Goal: Information Seeking & Learning: Check status

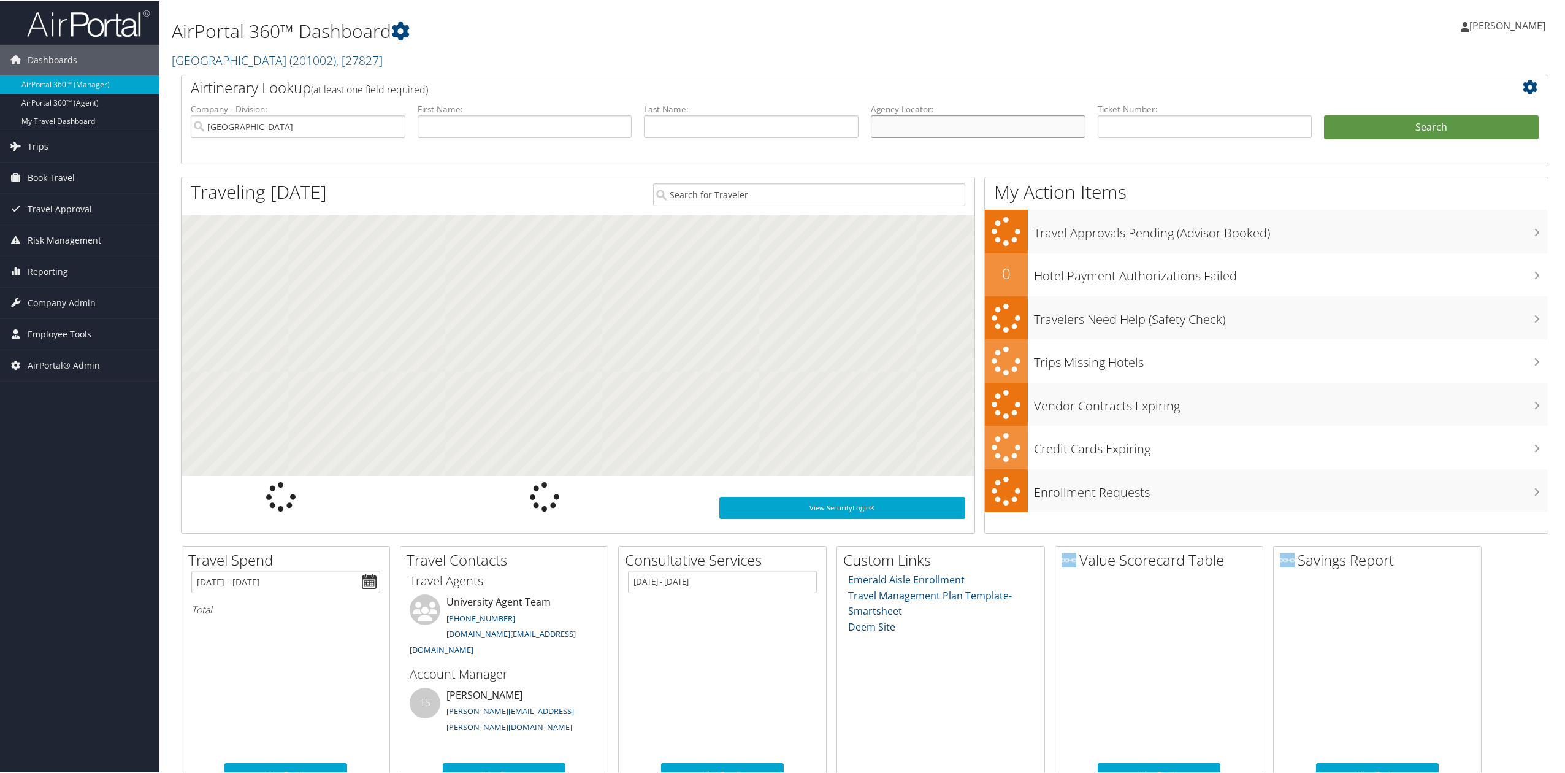
click at [1060, 124] on input "text" at bounding box center [978, 125] width 215 height 23
paste input "3UA4PX"
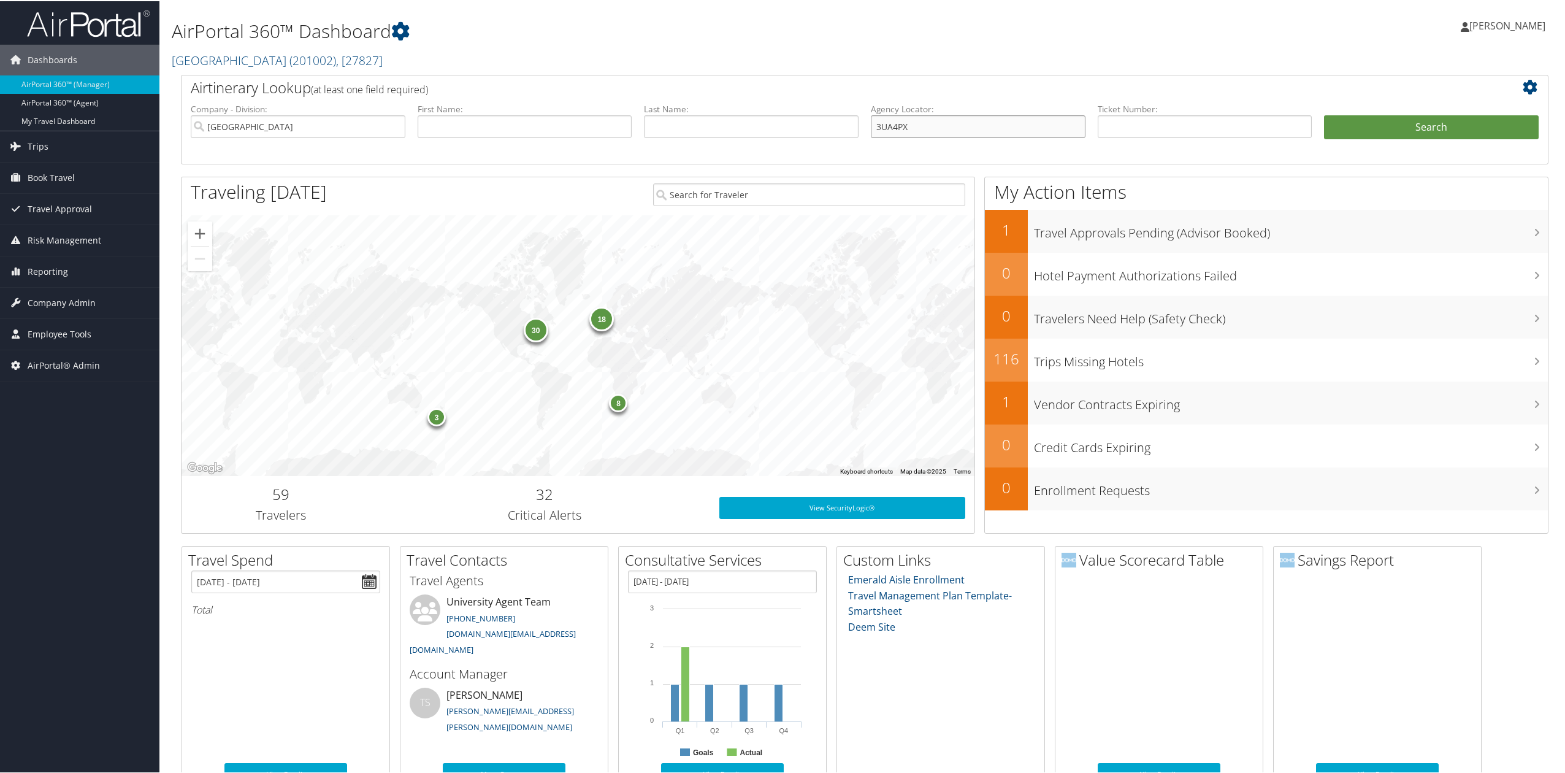
type input "3UA4PX"
click at [386, 118] on input "[GEOGRAPHIC_DATA]" at bounding box center [298, 125] width 215 height 23
click at [1461, 124] on button "Search" at bounding box center [1431, 126] width 215 height 25
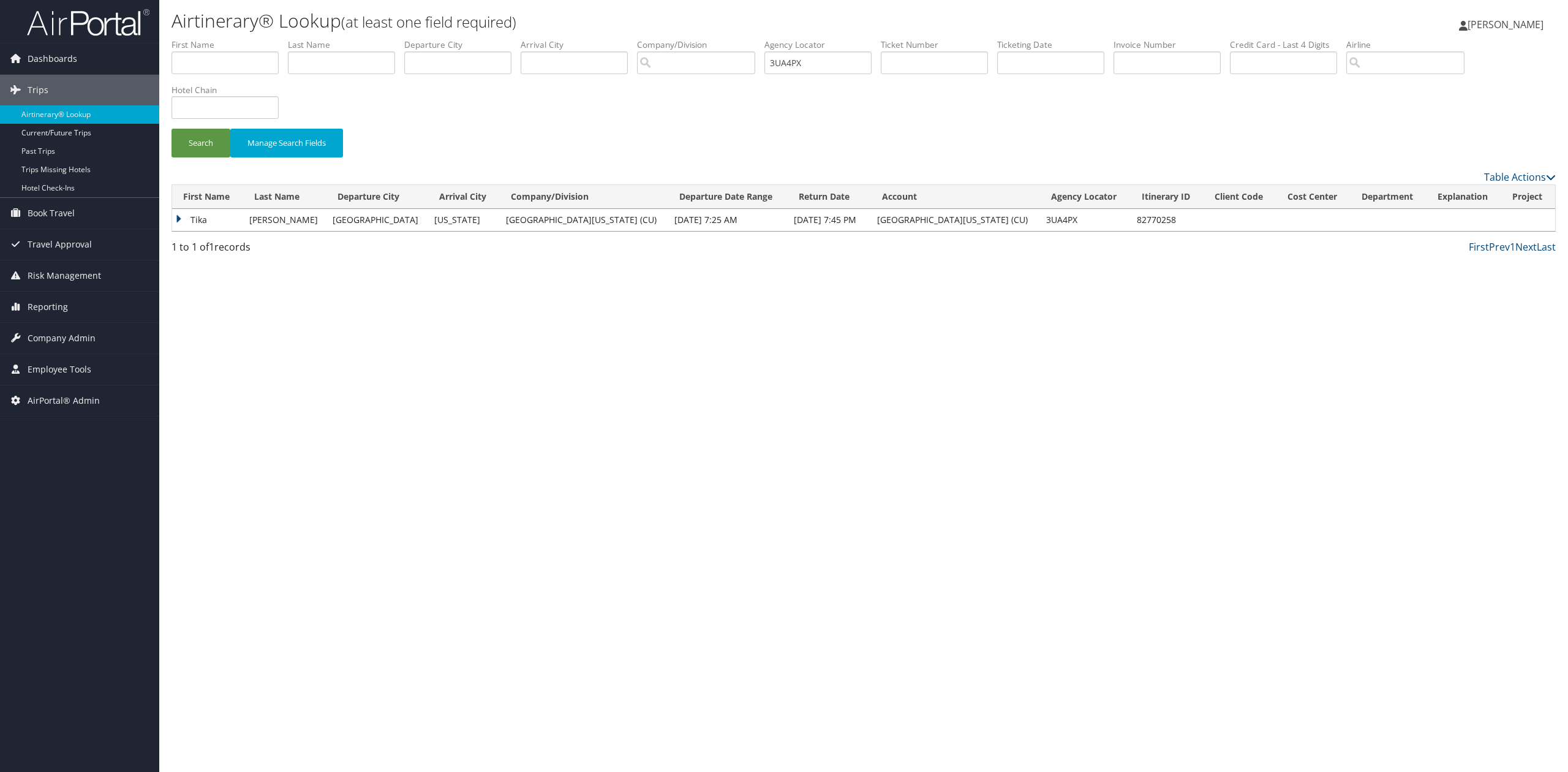
click at [179, 222] on td "Tika" at bounding box center [207, 220] width 71 height 22
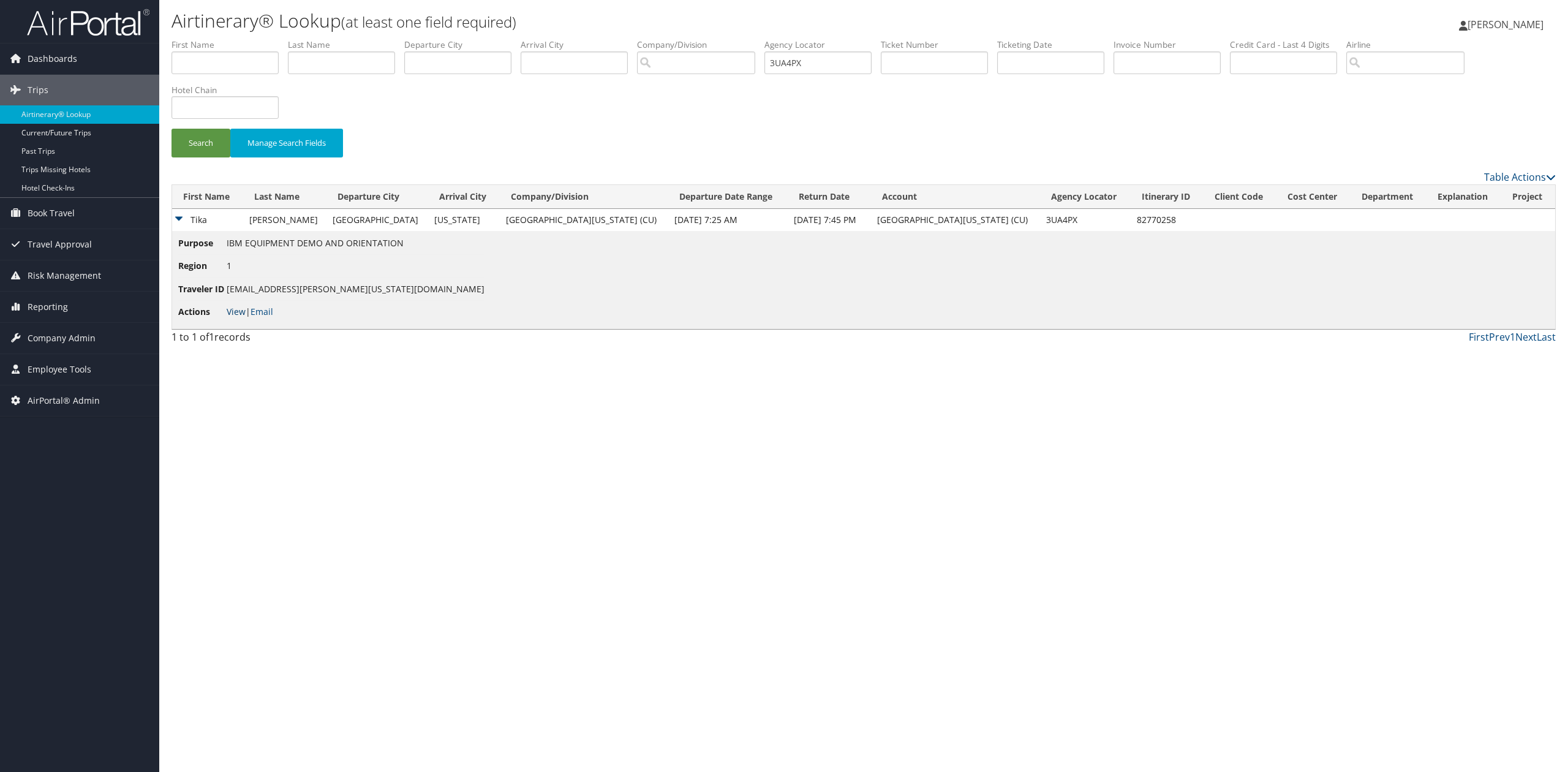
click at [236, 310] on link "View" at bounding box center [236, 312] width 19 height 12
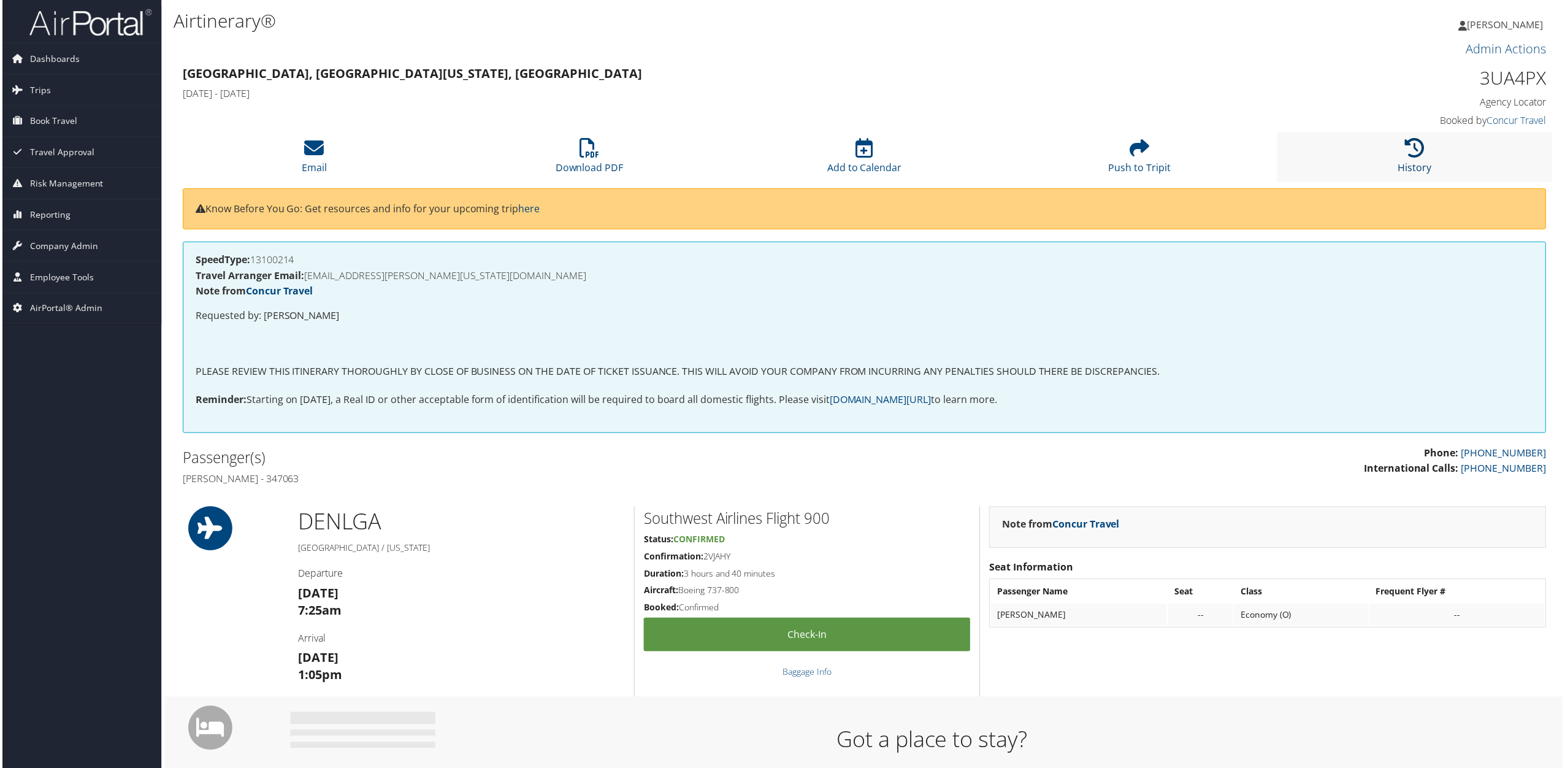
click at [1407, 150] on icon at bounding box center [1417, 149] width 20 height 20
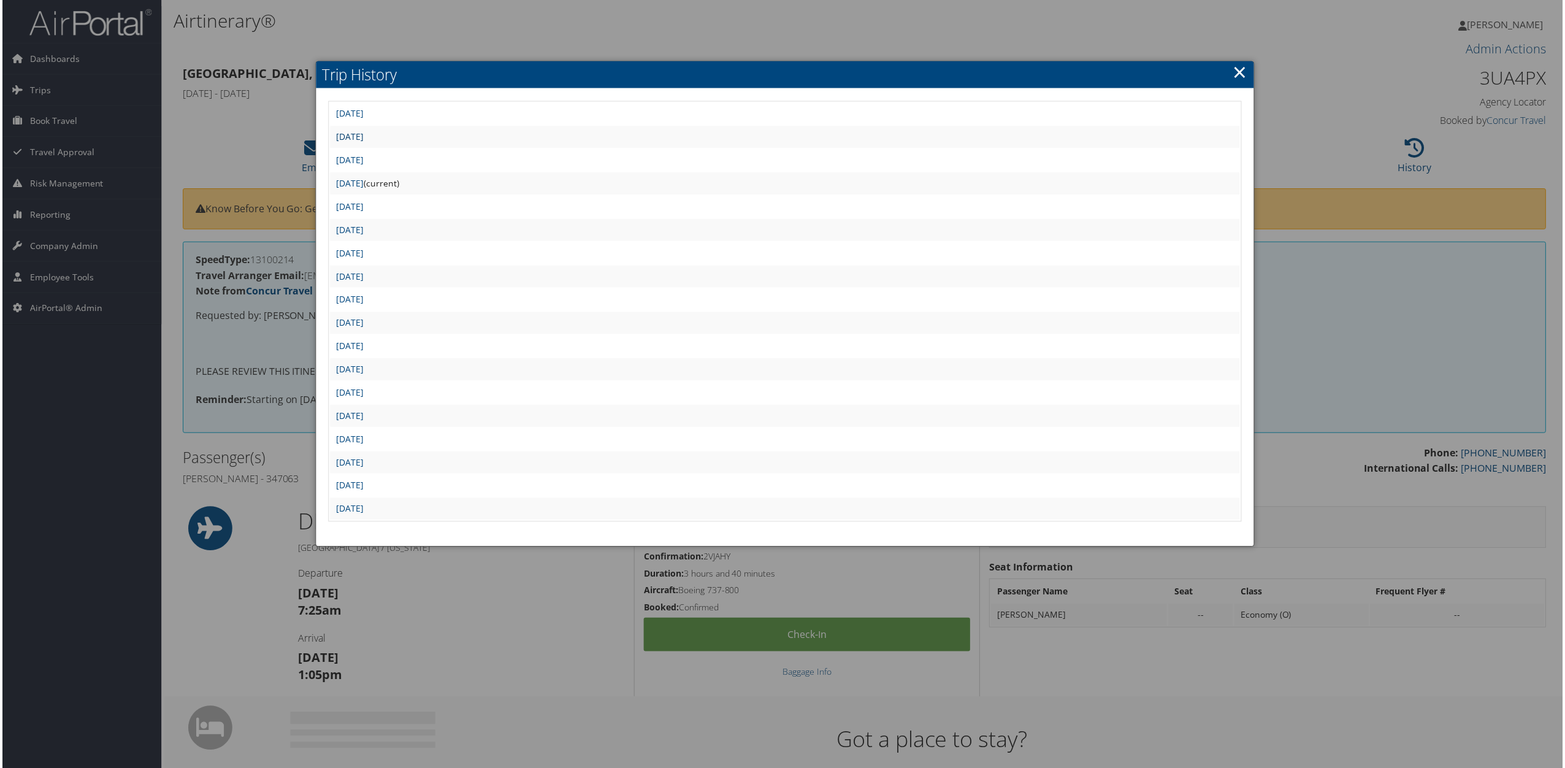
click at [362, 140] on link "Fri Aug 2 16:46:15 MDT 2024" at bounding box center [349, 137] width 28 height 12
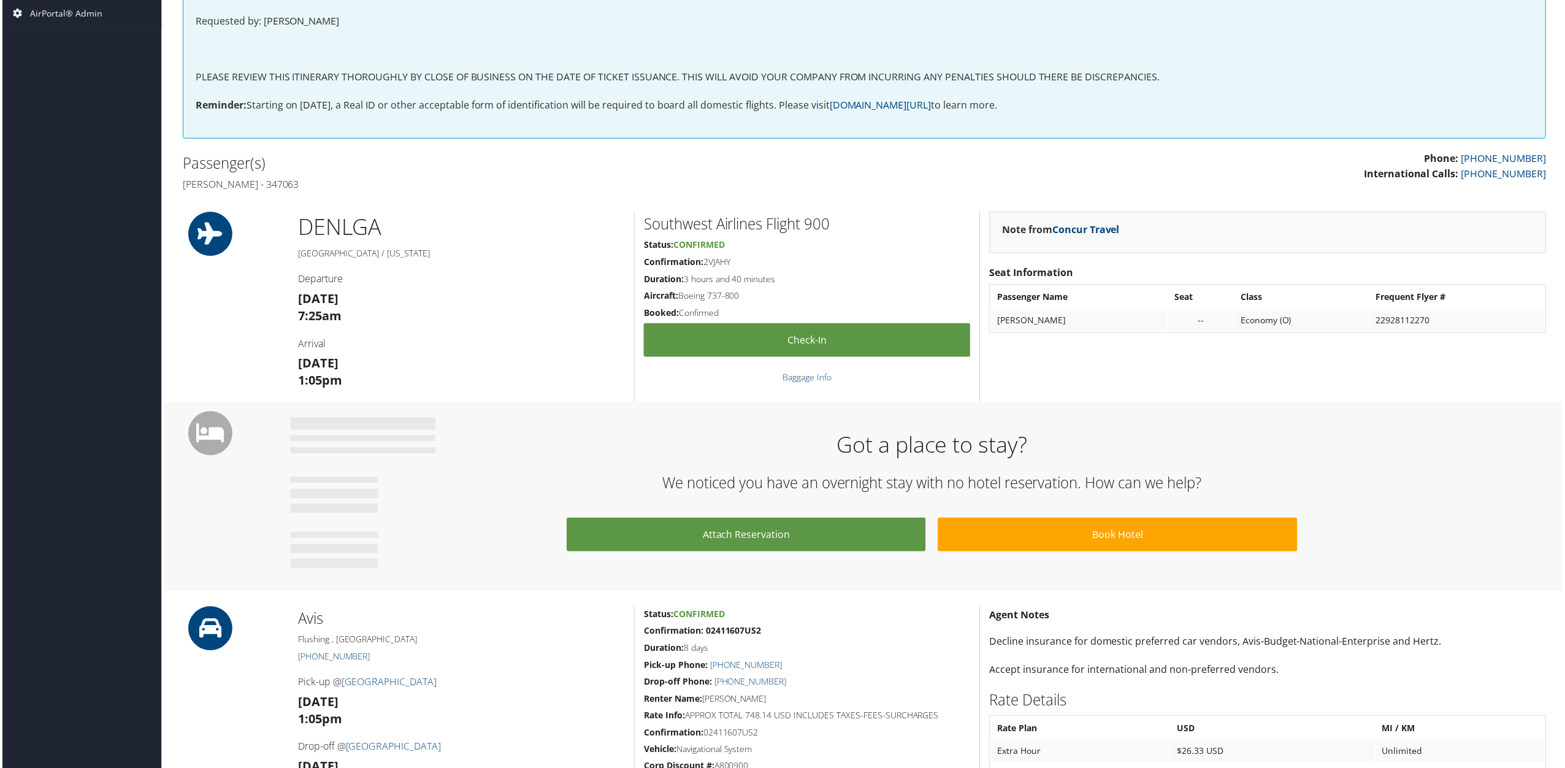
scroll to position [113, 0]
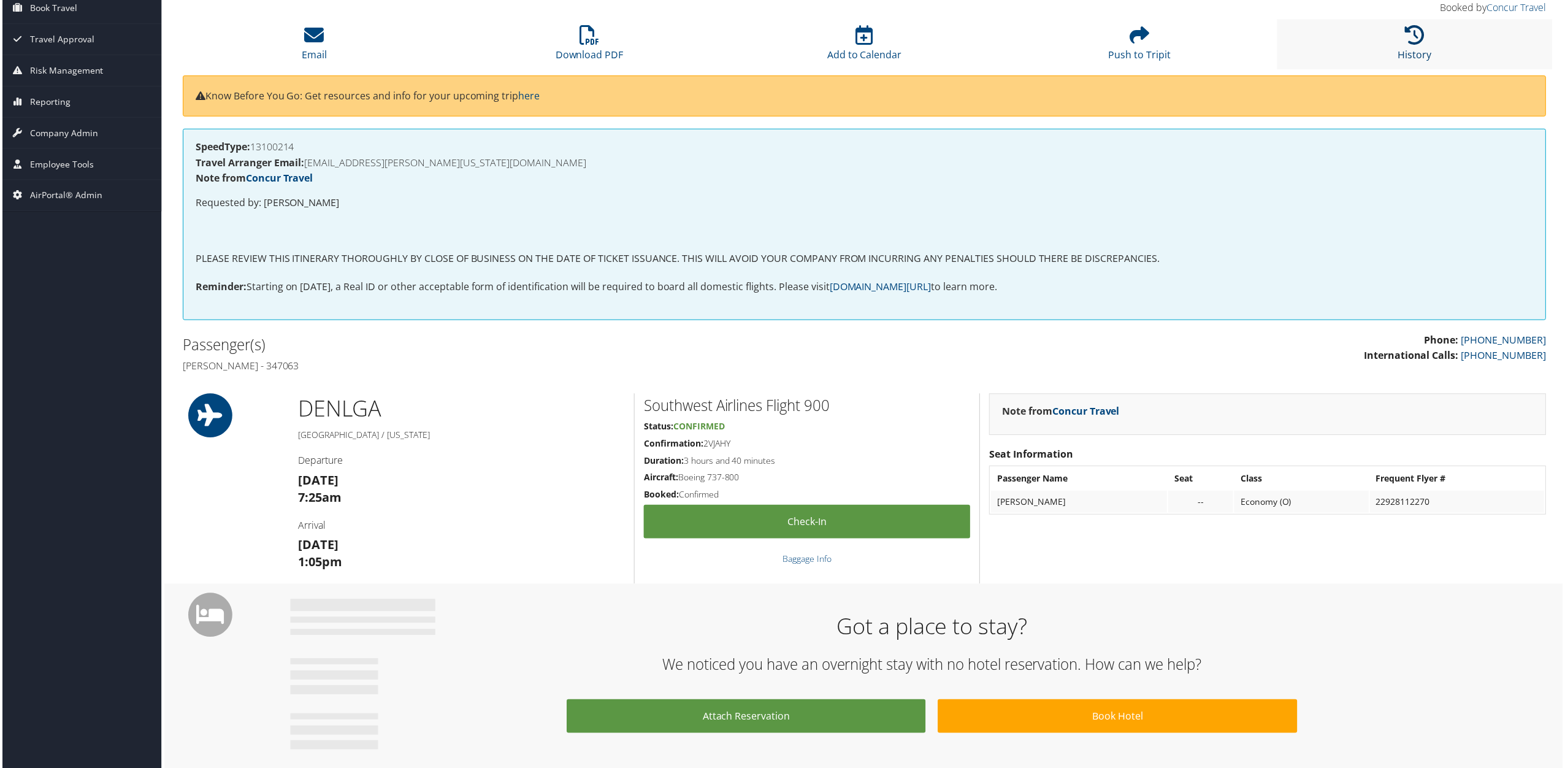
click at [1409, 37] on icon at bounding box center [1417, 35] width 20 height 20
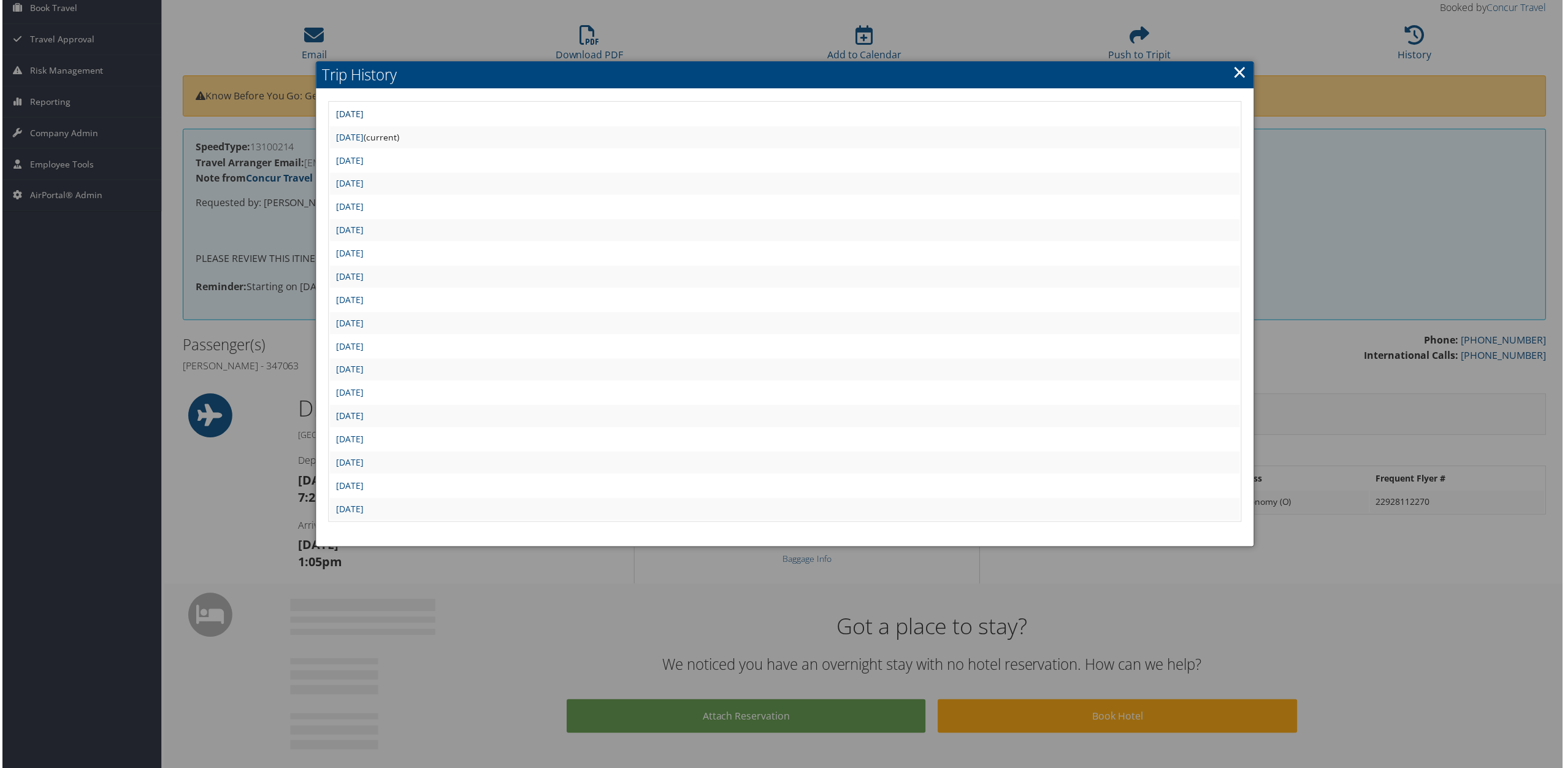
click at [362, 111] on link "Mon Aug 26 14:06:22 MDT 2024" at bounding box center [349, 114] width 28 height 12
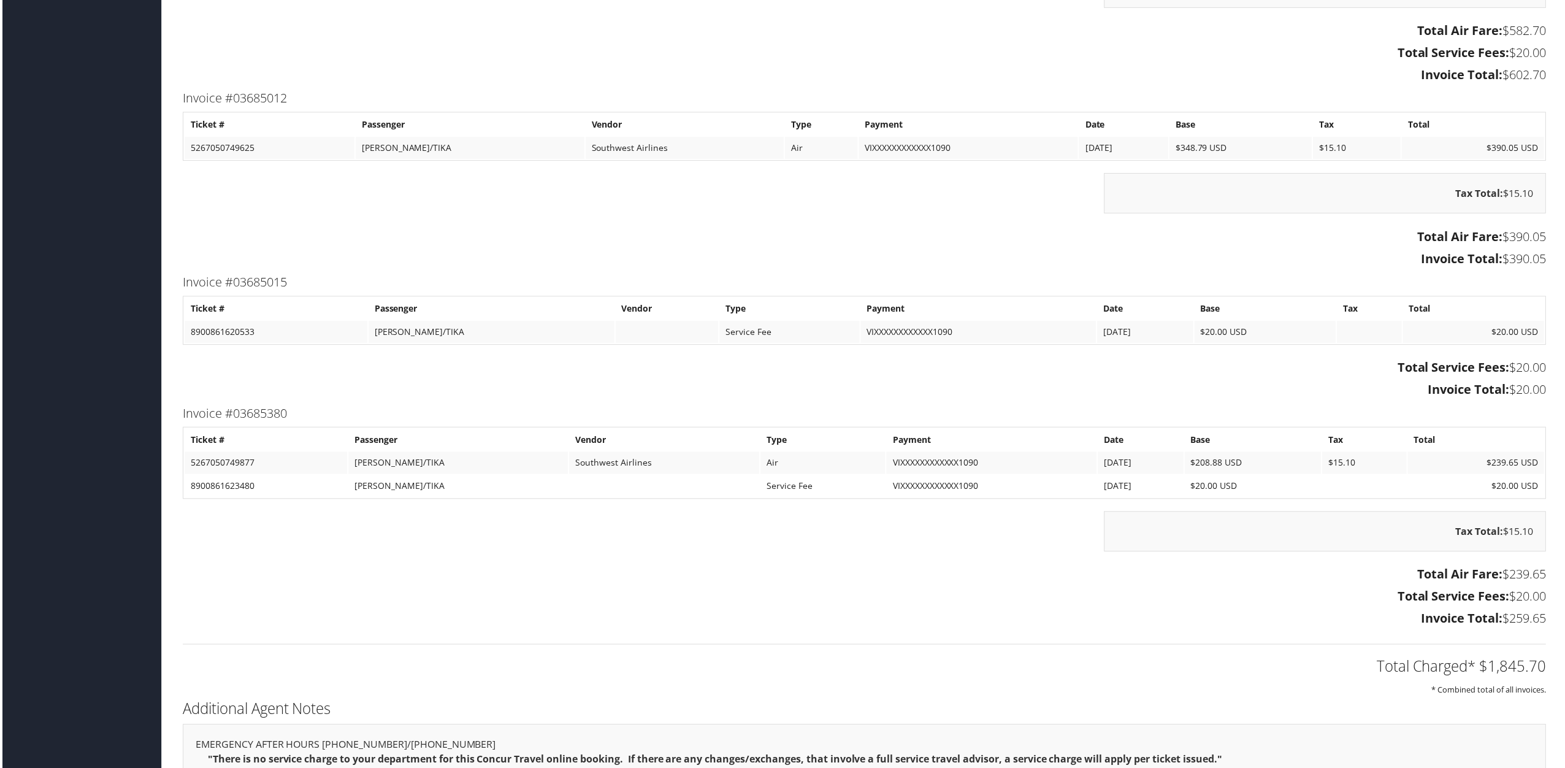
scroll to position [1717, 0]
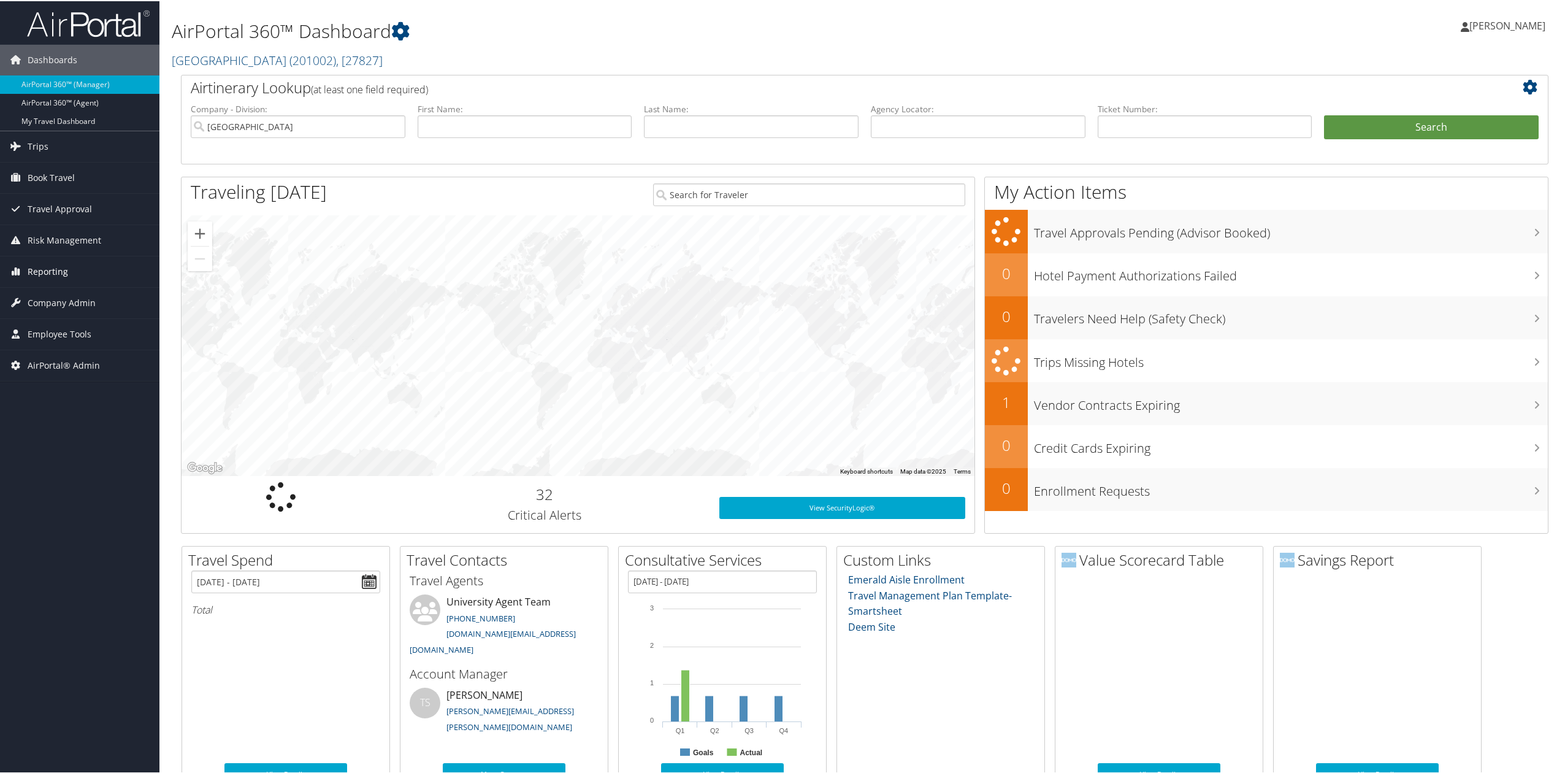
click at [77, 283] on link "Reporting" at bounding box center [79, 270] width 159 height 31
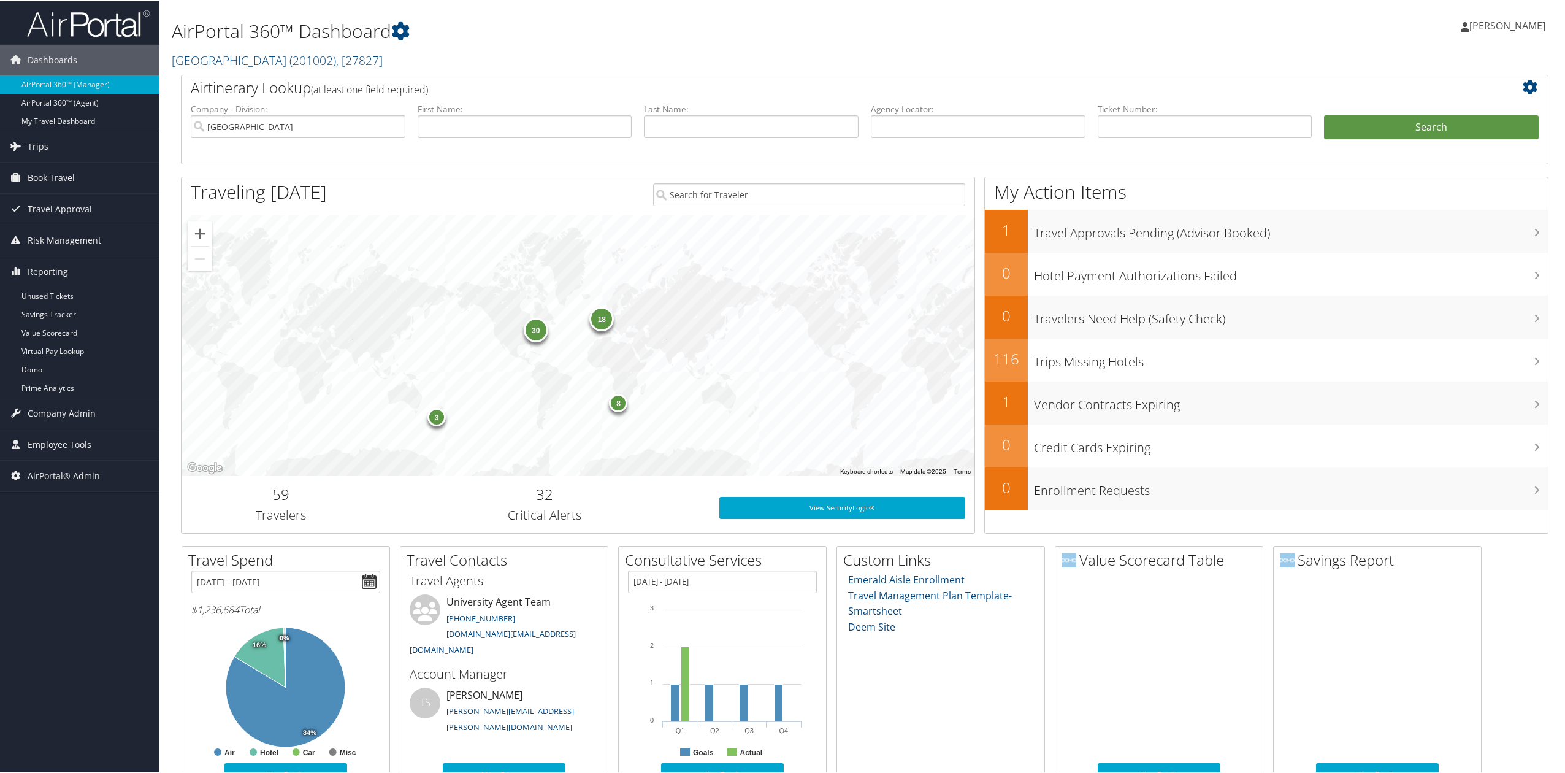
drag, startPoint x: 55, startPoint y: 25, endPoint x: 67, endPoint y: 25, distance: 12.3
click at [56, 25] on img at bounding box center [88, 22] width 123 height 29
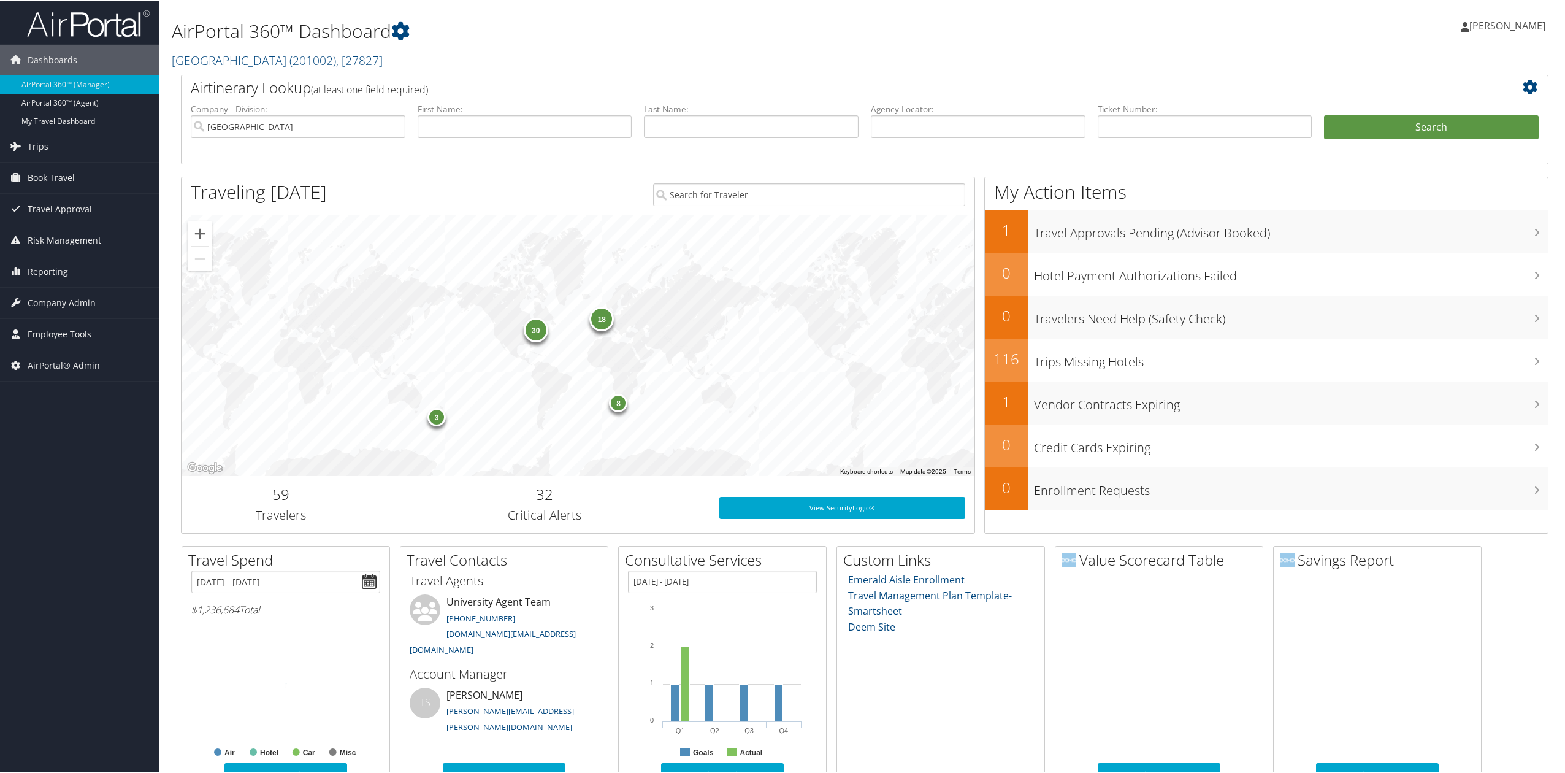
click at [103, 12] on img at bounding box center [88, 22] width 123 height 29
click at [80, 551] on div "Dashboards AirPortal 360™ (Manager) AirPortal 360™ (Agent) My Travel Dashboard …" at bounding box center [785, 527] width 1570 height 1054
click at [9, 683] on div "Dashboards AirPortal 360™ (Manager) AirPortal 360™ (Agent) My Travel Dashboard …" at bounding box center [785, 527] width 1570 height 1054
